Goal: Task Accomplishment & Management: Use online tool/utility

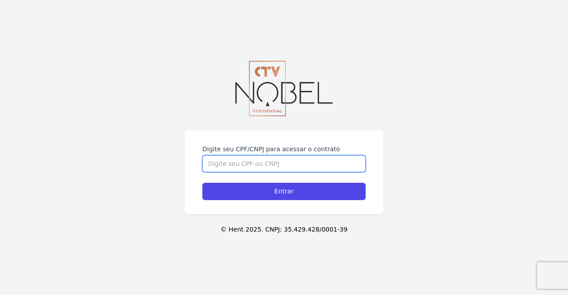
click at [284, 166] on input "Digite seu CPF/CNPJ para acessar o contrato" at bounding box center [283, 163] width 163 height 17
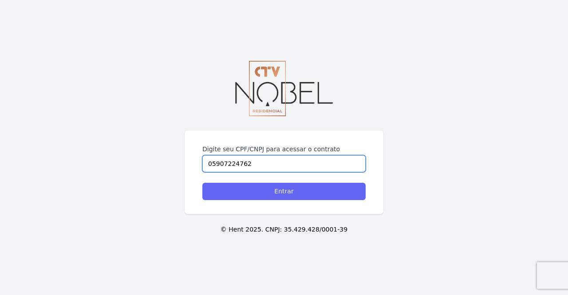
type input "05907224762"
click at [277, 189] on input "Entrar" at bounding box center [283, 191] width 163 height 17
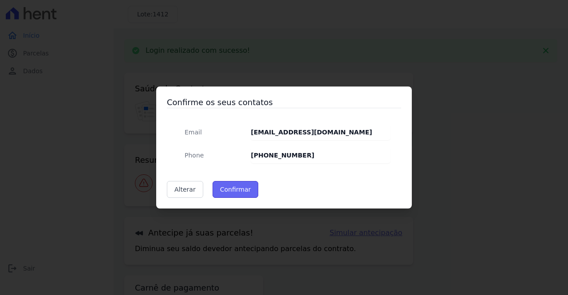
click at [240, 189] on button "Confirmar" at bounding box center [236, 189] width 46 height 17
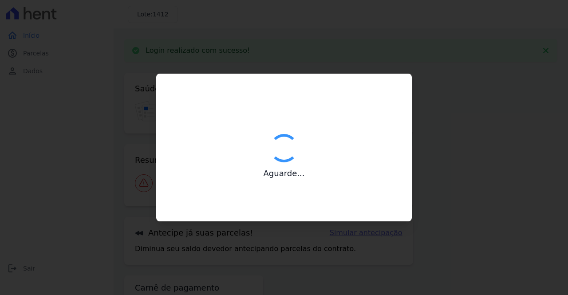
type input "Contatos confirmados com sucesso."
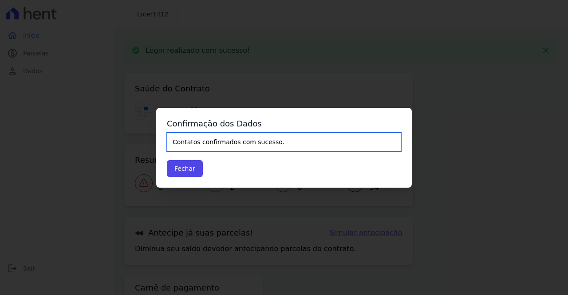
click at [232, 142] on input "Contatos confirmados com sucesso." at bounding box center [284, 142] width 234 height 19
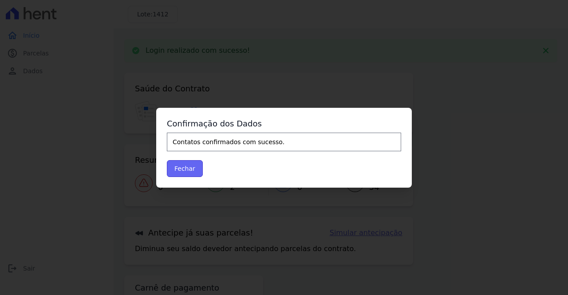
click at [188, 164] on button "Fechar" at bounding box center [185, 168] width 36 height 17
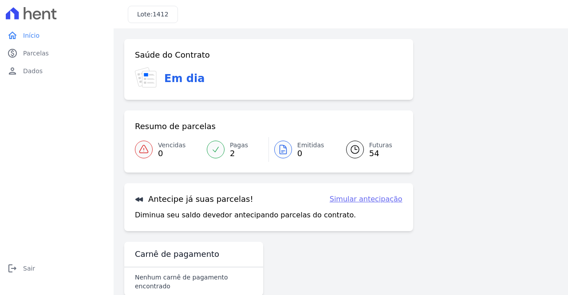
click at [236, 153] on span "2" at bounding box center [239, 153] width 18 height 7
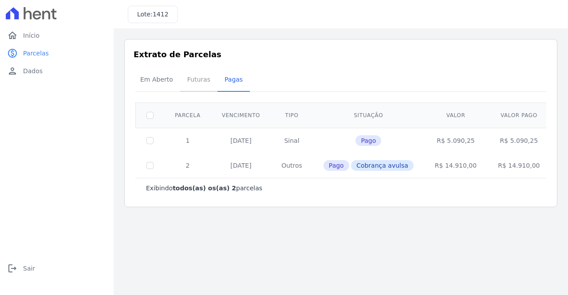
click at [193, 79] on span "Futuras" at bounding box center [199, 80] width 34 height 18
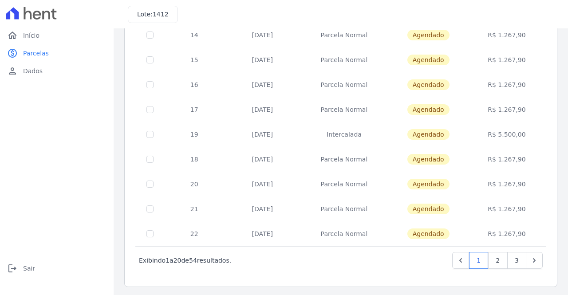
scroll to position [373, 0]
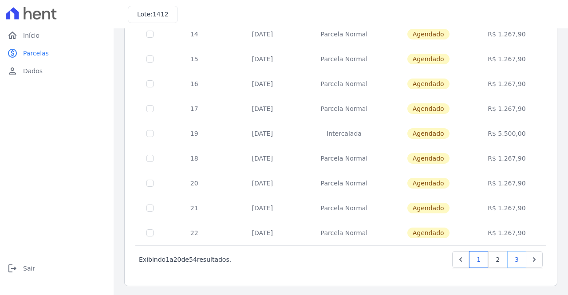
click at [510, 256] on link "3" at bounding box center [516, 259] width 19 height 17
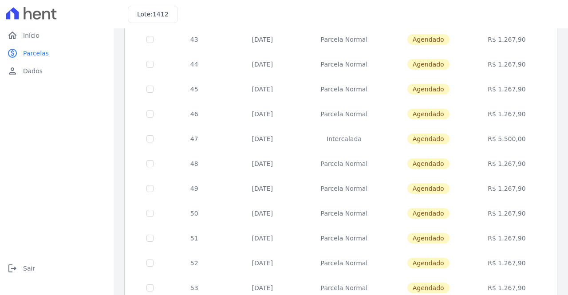
scroll to position [224, 0]
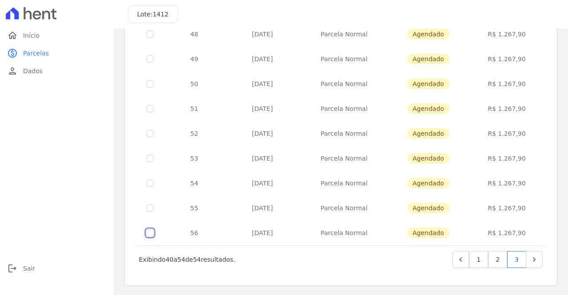
click at [148, 231] on input "checkbox" at bounding box center [149, 232] width 7 height 7
checkbox input "true"
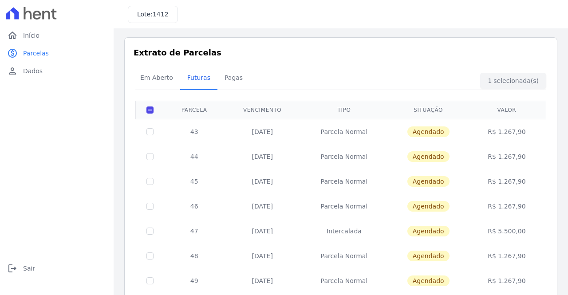
scroll to position [0, 0]
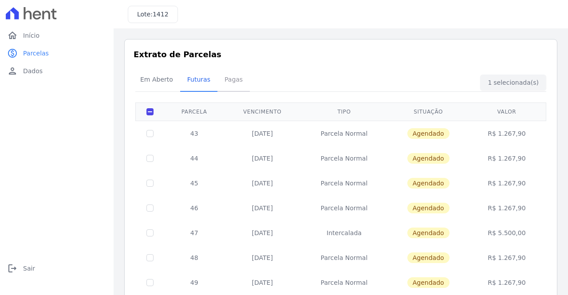
click at [226, 78] on span "Pagas" at bounding box center [233, 80] width 29 height 18
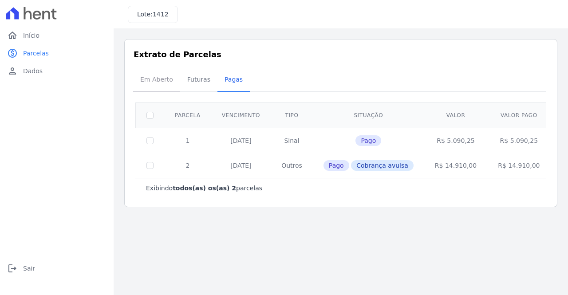
click at [146, 76] on span "Em Aberto" at bounding box center [156, 80] width 43 height 18
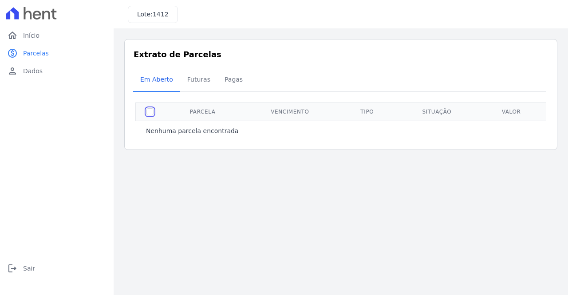
click at [148, 113] on input "checkbox" at bounding box center [149, 111] width 7 height 7
drag, startPoint x: 148, startPoint y: 111, endPoint x: 177, endPoint y: 96, distance: 32.5
click at [149, 110] on input "checkbox" at bounding box center [149, 111] width 7 height 7
checkbox input "false"
click at [192, 81] on span "Futuras" at bounding box center [199, 80] width 34 height 18
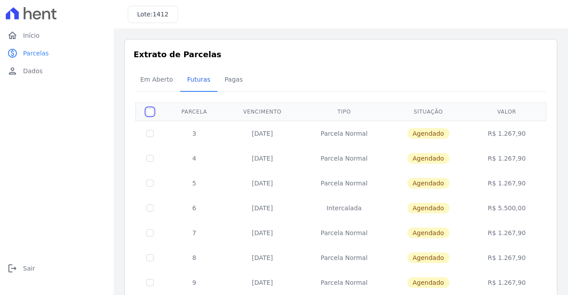
click at [147, 110] on input "checkbox" at bounding box center [149, 111] width 7 height 7
checkbox input "true"
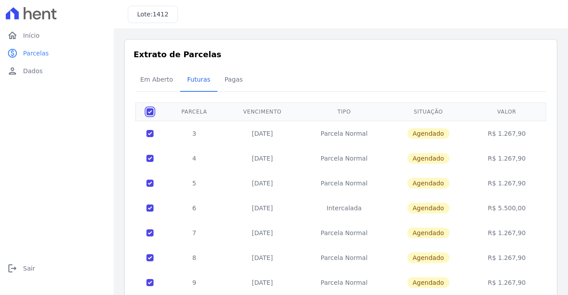
checkbox input "true"
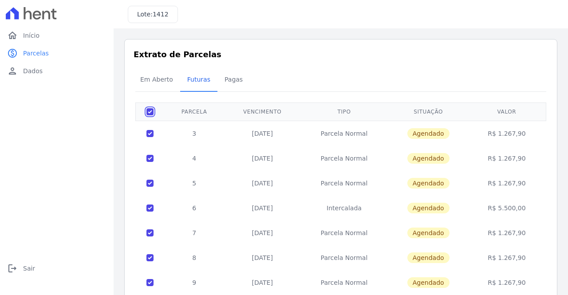
checkbox input "true"
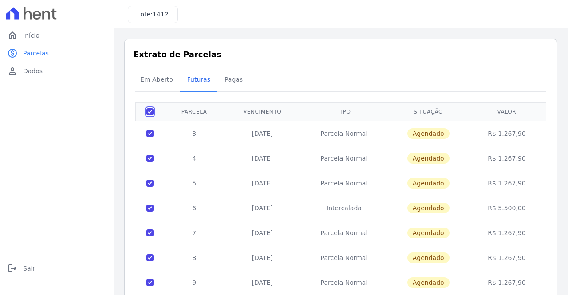
checkbox input "true"
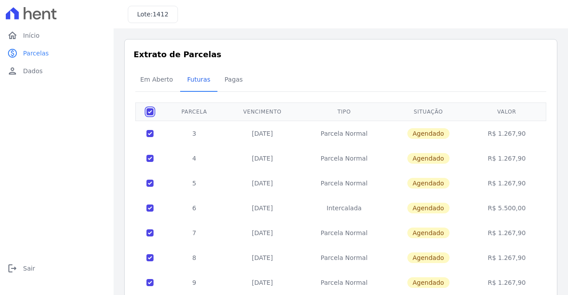
checkbox input "true"
click at [146, 110] on th at bounding box center [150, 111] width 29 height 18
click at [149, 109] on input "checkbox" at bounding box center [149, 111] width 7 height 7
checkbox input "false"
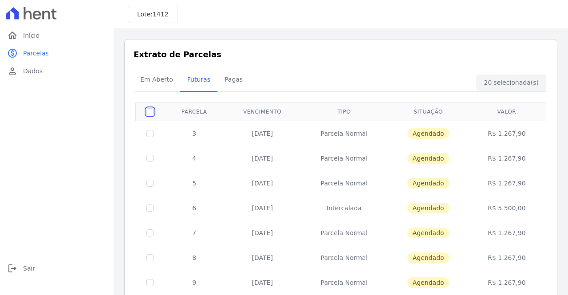
checkbox input "false"
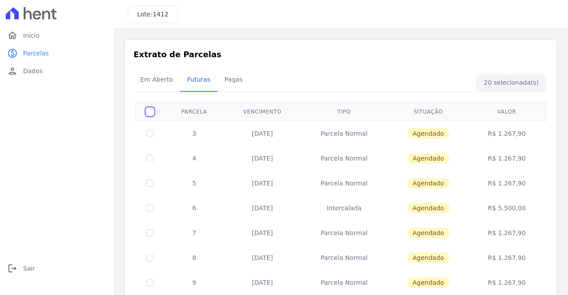
checkbox input "false"
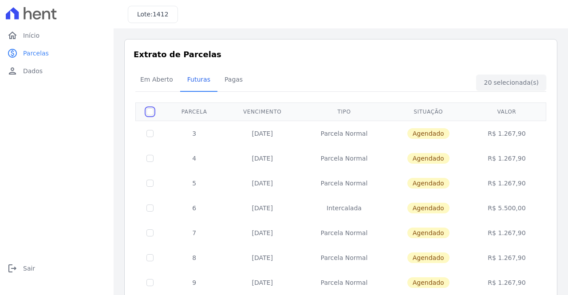
checkbox input "false"
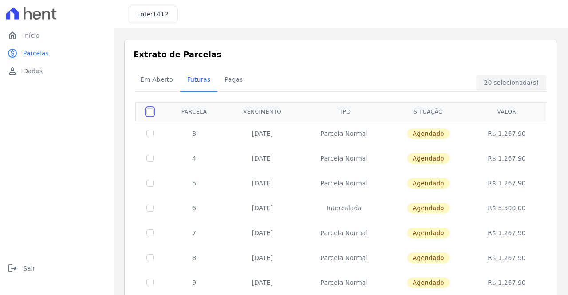
checkbox input "false"
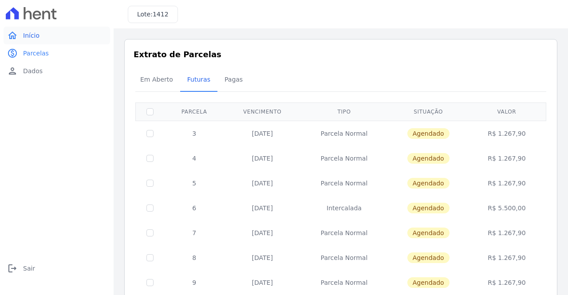
click at [28, 36] on span "Início" at bounding box center [31, 35] width 16 height 9
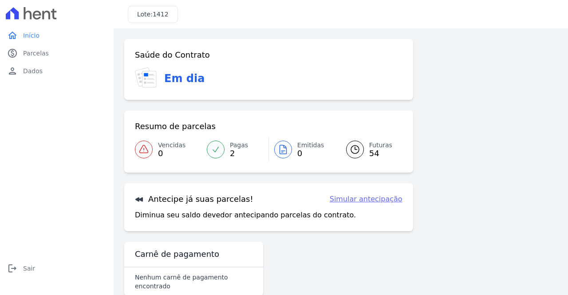
click at [288, 150] on div at bounding box center [283, 150] width 18 height 18
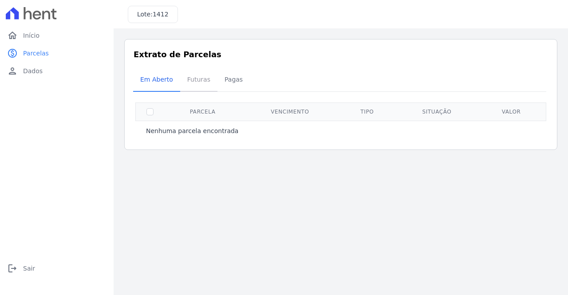
click at [188, 75] on span "Futuras" at bounding box center [199, 80] width 34 height 18
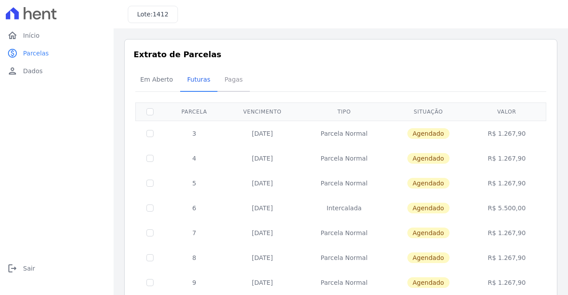
click at [222, 79] on span "Pagas" at bounding box center [233, 80] width 29 height 18
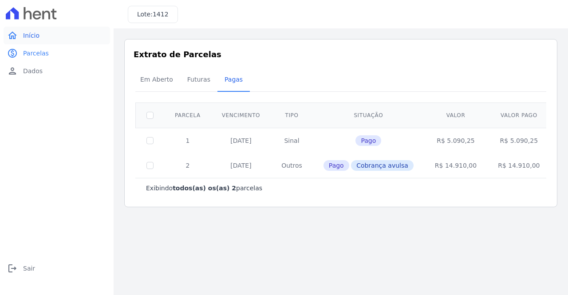
click at [31, 34] on span "Início" at bounding box center [31, 35] width 16 height 9
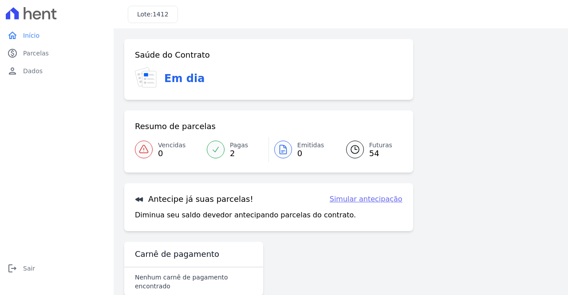
click at [369, 151] on span "54" at bounding box center [380, 153] width 23 height 7
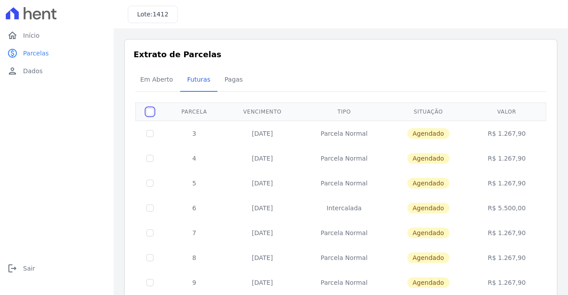
click at [150, 110] on input "checkbox" at bounding box center [149, 111] width 7 height 7
checkbox input "true"
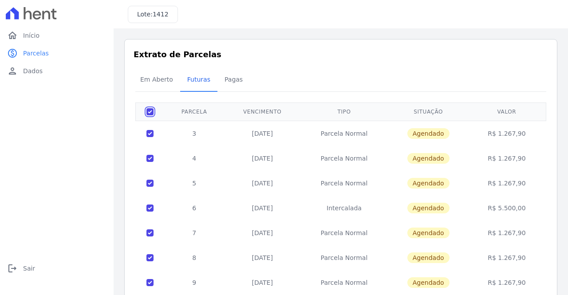
checkbox input "true"
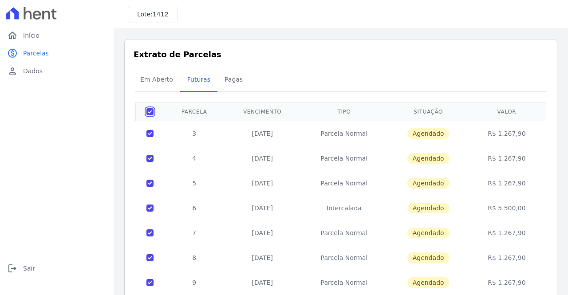
checkbox input "true"
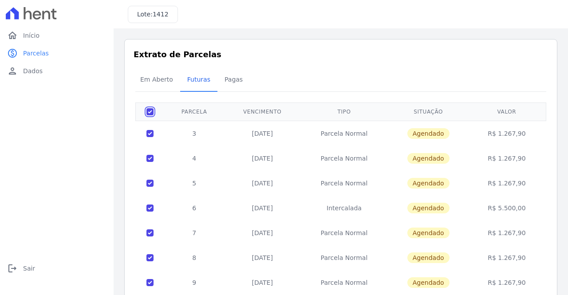
checkbox input "true"
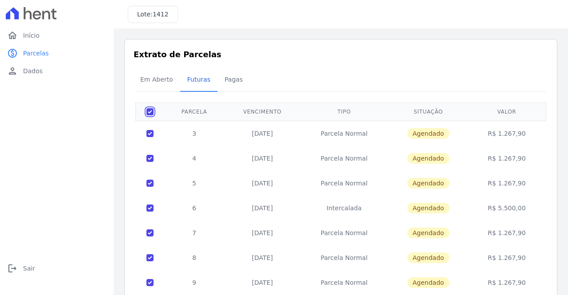
checkbox input "true"
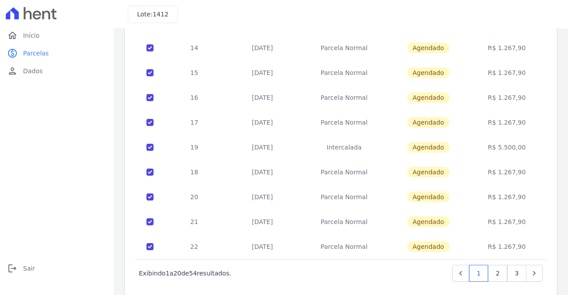
scroll to position [373, 0]
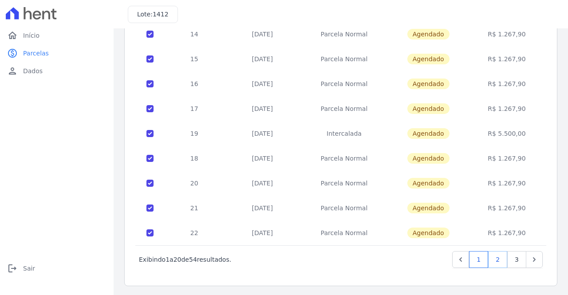
click at [491, 257] on link "2" at bounding box center [497, 259] width 19 height 17
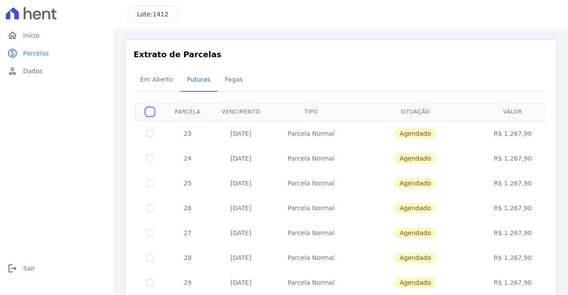
click at [151, 110] on input "checkbox" at bounding box center [149, 111] width 7 height 7
click at [152, 114] on th at bounding box center [150, 111] width 29 height 18
click at [151, 112] on input "checkbox" at bounding box center [149, 111] width 7 height 7
click at [147, 108] on input "checkbox" at bounding box center [149, 111] width 7 height 7
click at [146, 110] on input "checkbox" at bounding box center [149, 111] width 7 height 7
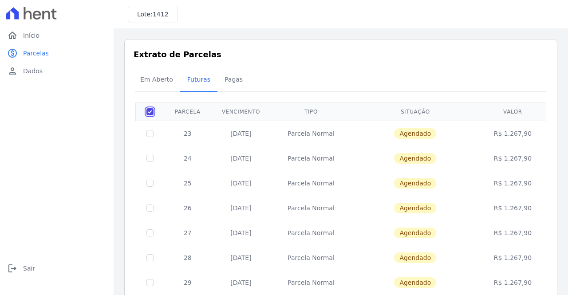
checkbox input "false"
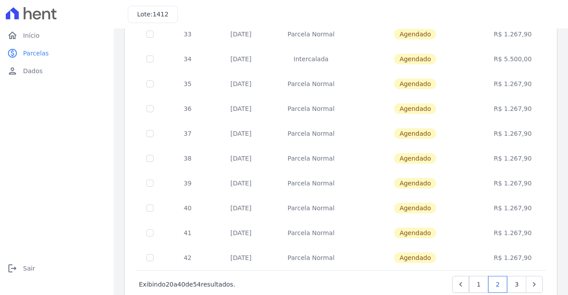
scroll to position [373, 0]
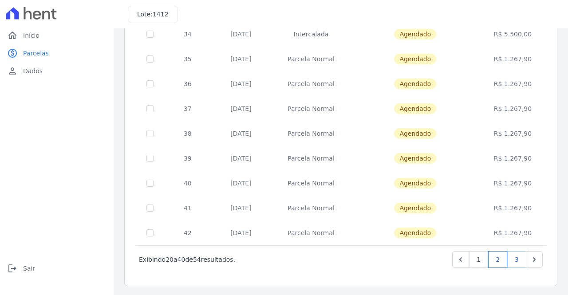
click at [511, 255] on link "3" at bounding box center [516, 259] width 19 height 17
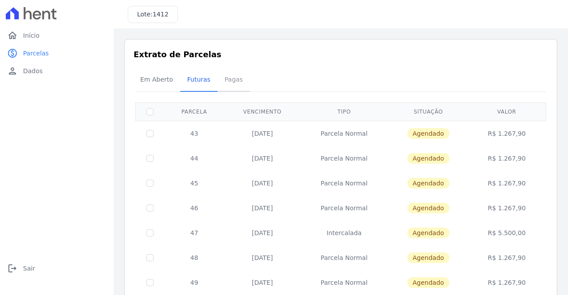
click at [230, 79] on span "Pagas" at bounding box center [233, 80] width 29 height 18
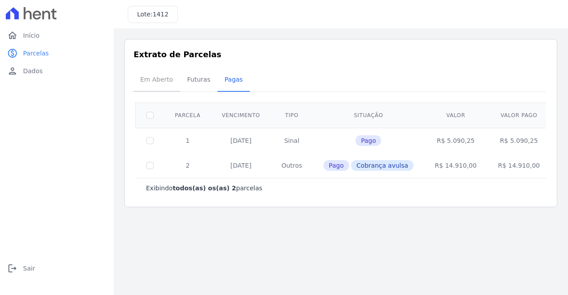
click at [150, 82] on span "Em Aberto" at bounding box center [156, 80] width 43 height 18
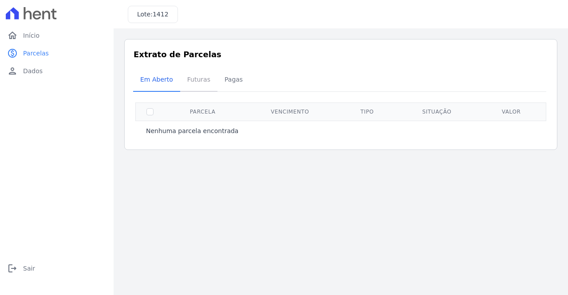
click at [190, 77] on span "Futuras" at bounding box center [199, 80] width 34 height 18
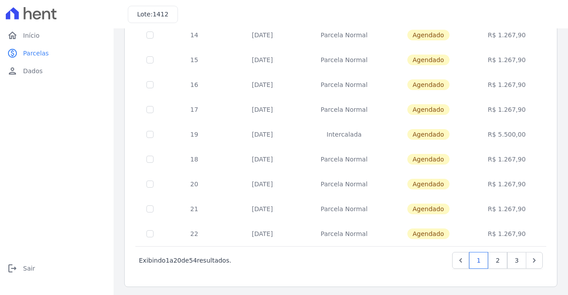
scroll to position [373, 0]
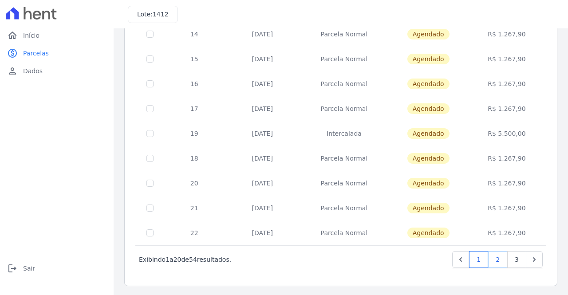
click at [492, 260] on link "2" at bounding box center [497, 259] width 19 height 17
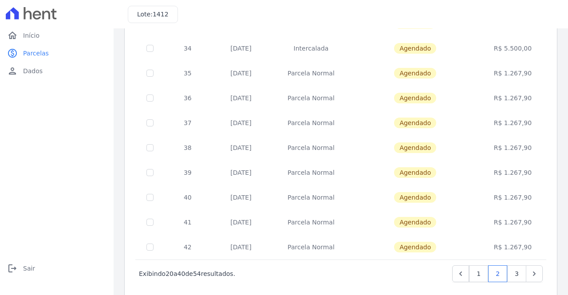
scroll to position [373, 0]
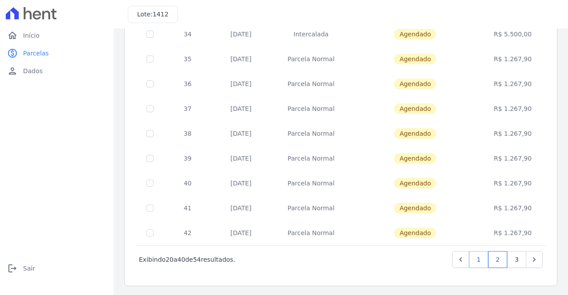
click at [471, 266] on link "1" at bounding box center [478, 259] width 19 height 17
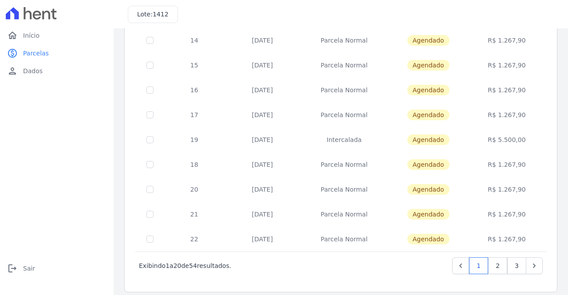
scroll to position [373, 0]
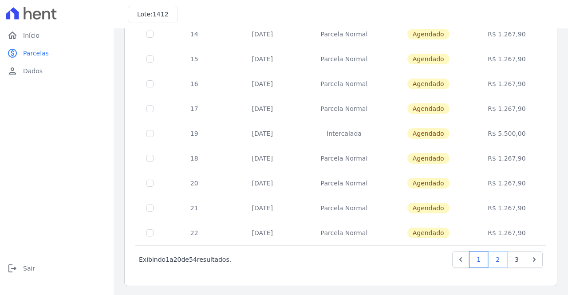
click at [491, 258] on link "2" at bounding box center [497, 259] width 19 height 17
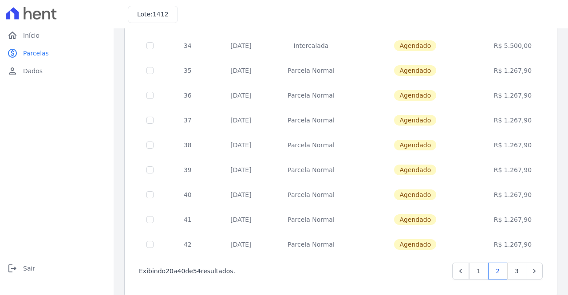
scroll to position [373, 0]
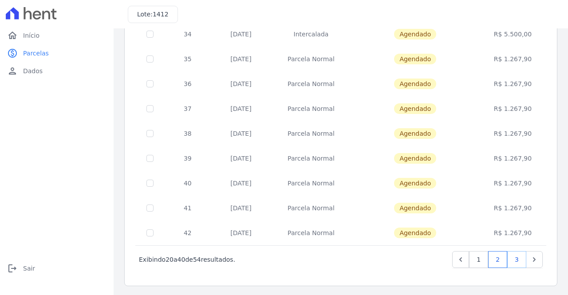
click at [507, 258] on link "3" at bounding box center [516, 259] width 19 height 17
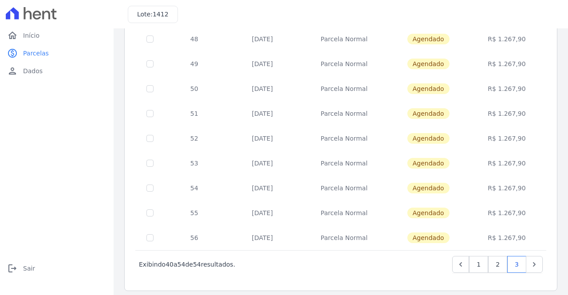
scroll to position [224, 0]
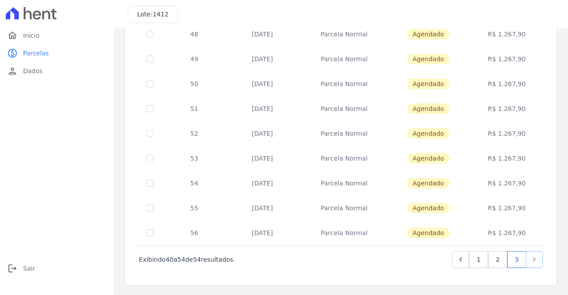
click at [530, 258] on icon "Next" at bounding box center [534, 259] width 9 height 9
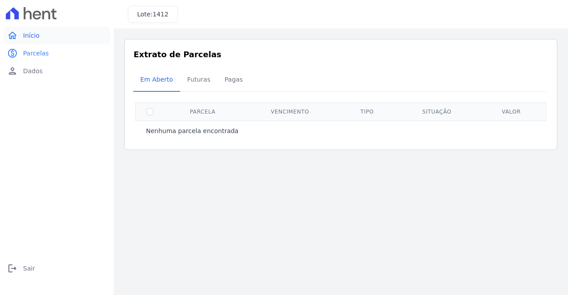
click at [28, 32] on span "Início" at bounding box center [31, 35] width 16 height 9
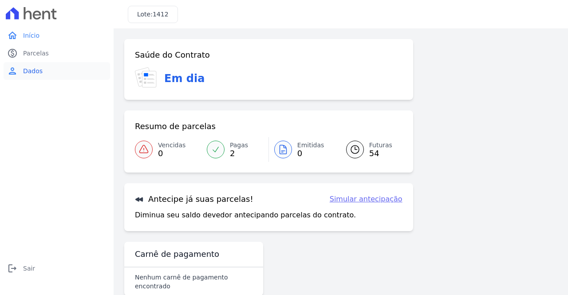
click at [34, 68] on span "Dados" at bounding box center [33, 71] width 20 height 9
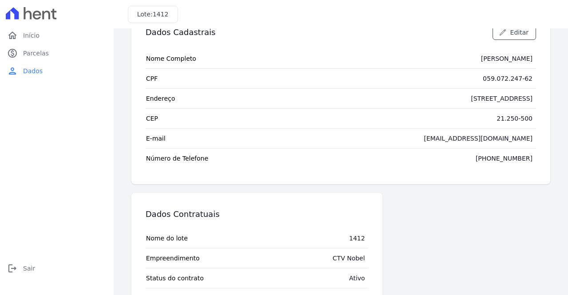
scroll to position [68, 0]
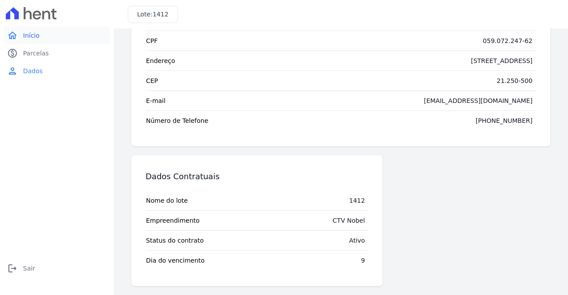
click at [31, 34] on span "Início" at bounding box center [31, 35] width 16 height 9
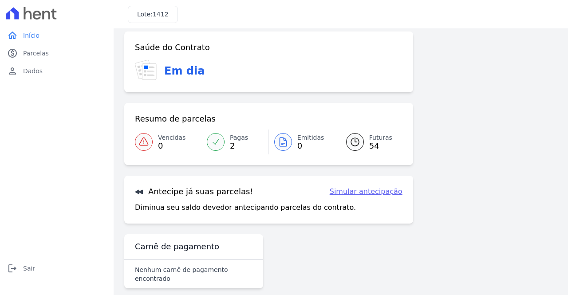
scroll to position [10, 0]
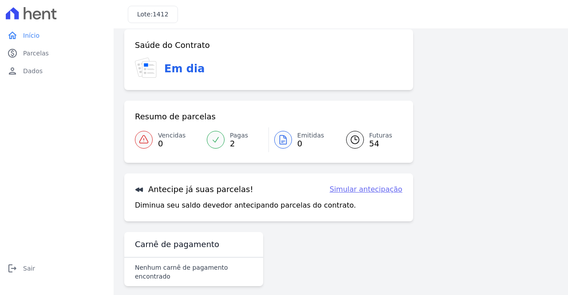
click at [374, 189] on link "Simular antecipação" at bounding box center [366, 189] width 73 height 11
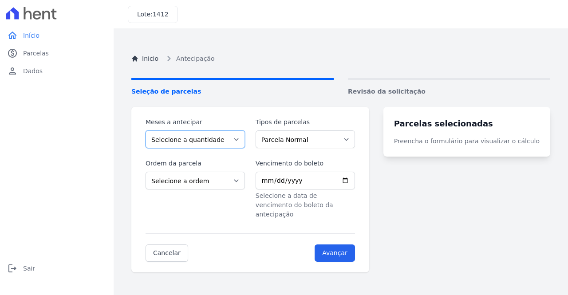
click at [237, 141] on select "Selecione a quantidade de meses a antecipar 1 2 3 4 5 6 7 8 9 10 11 12 13 14 15…" at bounding box center [195, 139] width 99 height 18
click at [323, 93] on span "Seleção de parcelas" at bounding box center [232, 91] width 202 height 9
click at [289, 142] on select "Parcela Normal Intercalada Financiamento CEF Outros" at bounding box center [305, 139] width 99 height 18
click at [289, 140] on select "Parcela Normal Intercalada Financiamento CEF Outros" at bounding box center [305, 139] width 99 height 18
click at [222, 179] on select "Selecione a ordem Últimas parcelas Primeiras parcelas" at bounding box center [195, 181] width 99 height 18
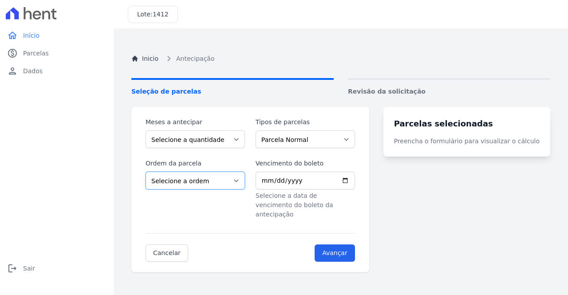
select select "ending"
click at [146, 172] on select "Selecione a ordem Últimas parcelas Primeiras parcelas" at bounding box center [195, 181] width 99 height 18
click at [240, 138] on select "Selecione a quantidade de meses a antecipar 1 2 3 4 5 6 7 8 9 10 11 12 13 14 15…" at bounding box center [195, 139] width 99 height 18
select select "47"
click at [146, 130] on select "Selecione a quantidade de meses a antecipar 1 2 3 4 5 6 7 8 9 10 11 12 13 14 15…" at bounding box center [195, 139] width 99 height 18
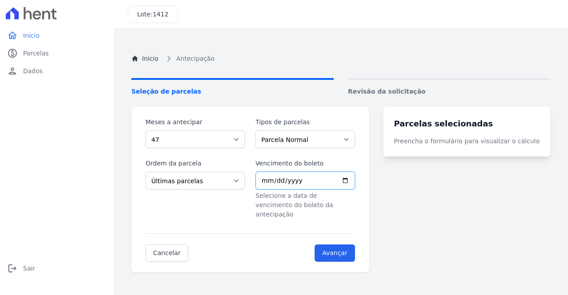
click at [355, 181] on input "Vencimento do boleto" at bounding box center [305, 181] width 99 height 18
click at [348, 244] on input "Avançar" at bounding box center [335, 252] width 40 height 17
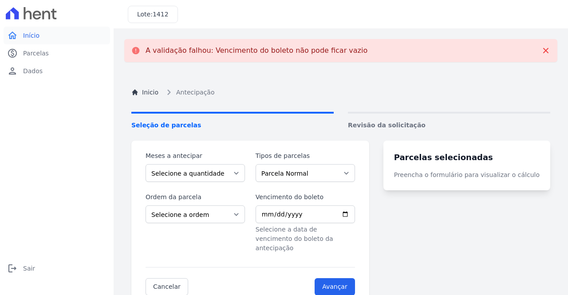
click at [31, 30] on link "home Início" at bounding box center [57, 36] width 106 height 18
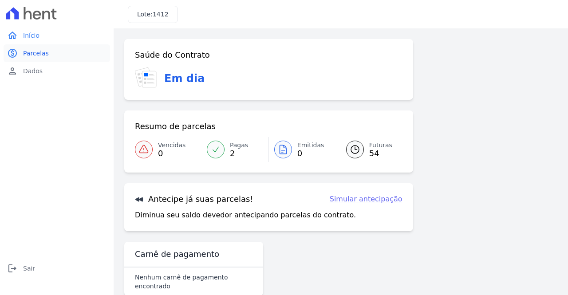
click at [39, 49] on span "Parcelas" at bounding box center [36, 53] width 26 height 9
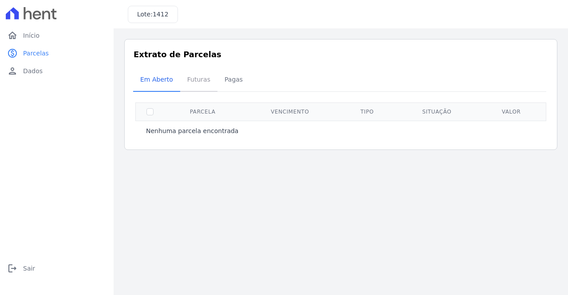
click at [194, 83] on span "Futuras" at bounding box center [199, 80] width 34 height 18
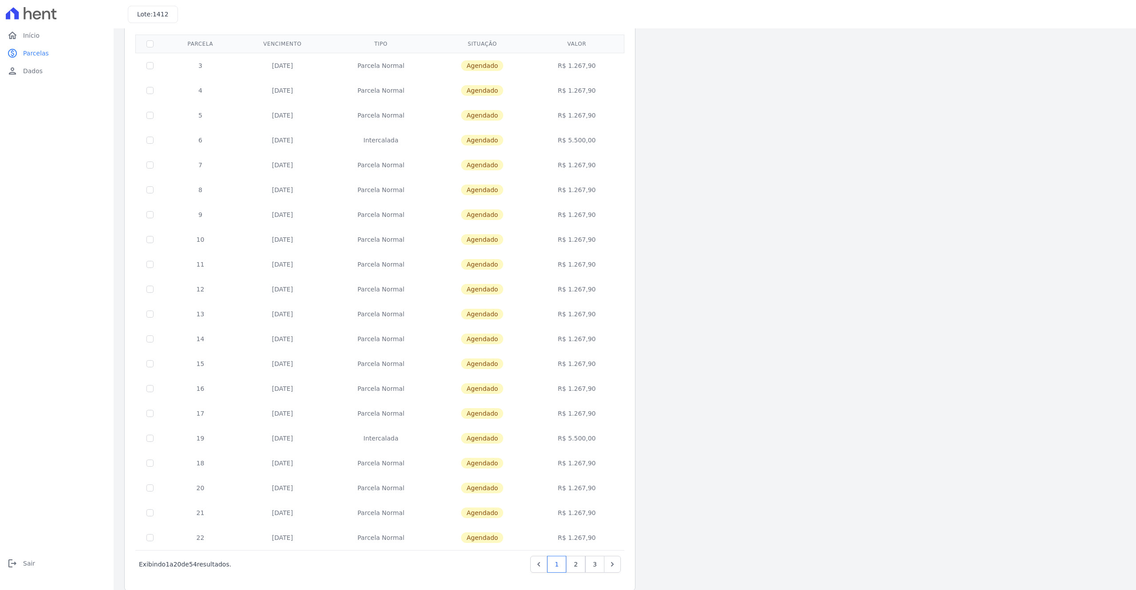
scroll to position [80, 0]
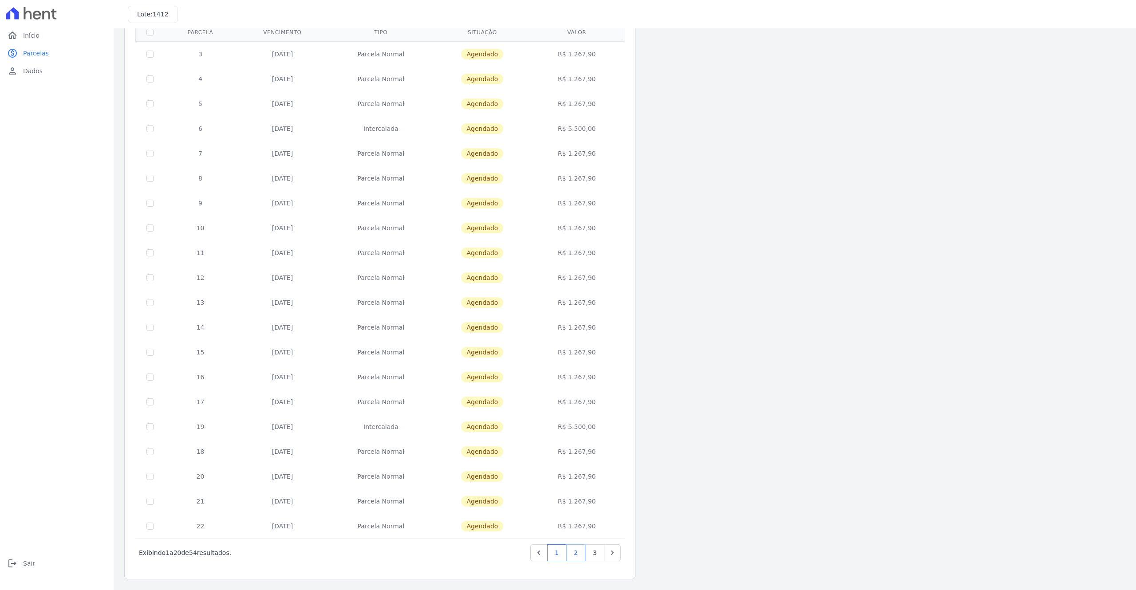
click at [568, 295] on link "2" at bounding box center [575, 552] width 19 height 17
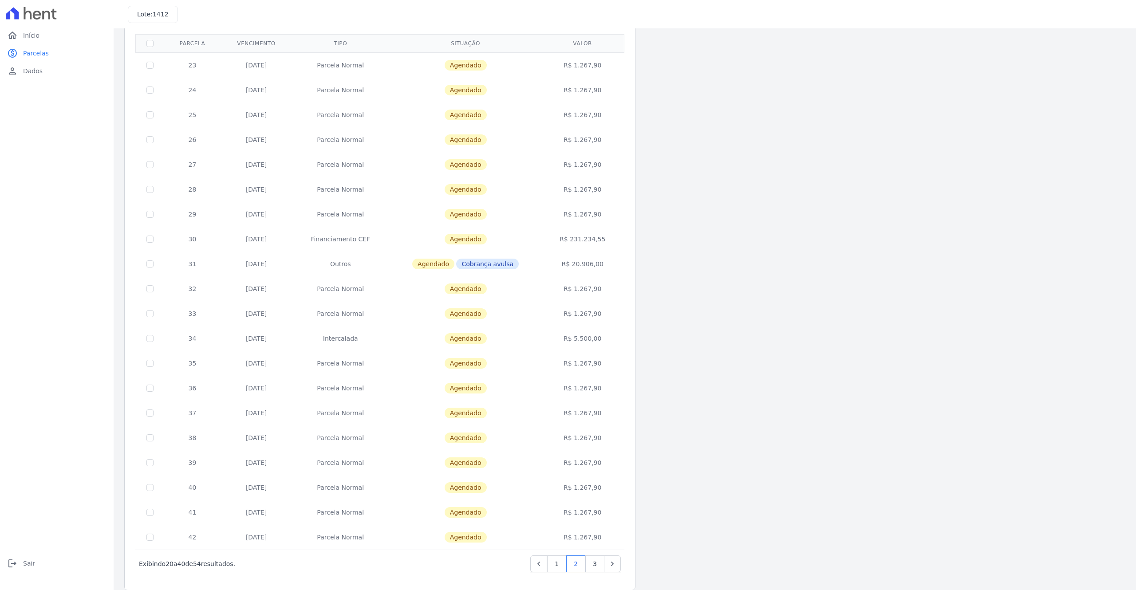
scroll to position [80, 0]
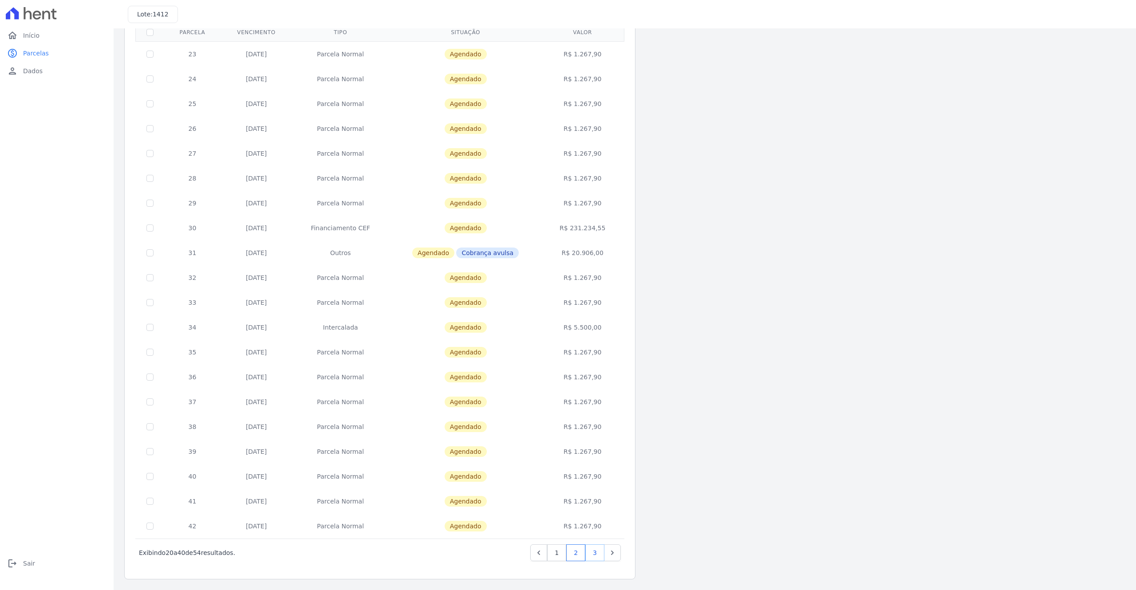
click at [568, 295] on link "3" at bounding box center [594, 552] width 19 height 17
